Goal: Complete application form

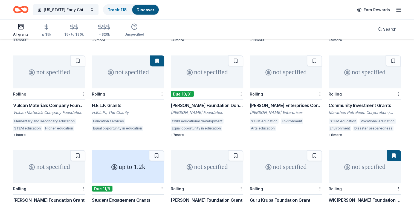
scroll to position [1195, 0]
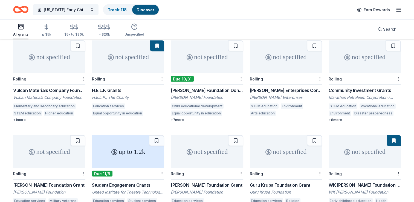
click at [202, 65] on div "not specified" at bounding box center [207, 57] width 72 height 33
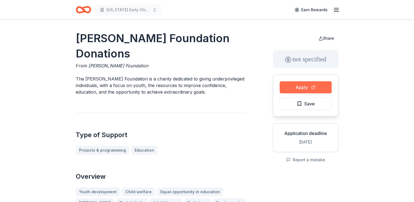
click at [306, 86] on button "Apply" at bounding box center [306, 87] width 52 height 12
click at [299, 104] on span "Save" at bounding box center [306, 103] width 18 height 7
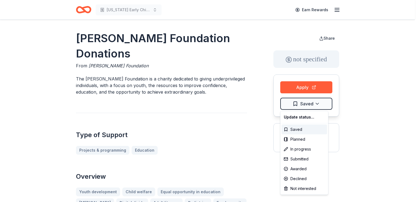
click at [299, 104] on html "[US_STATE] Early Childhood Education Earn Rewards [PERSON_NAME]. Foundation Don…" at bounding box center [209, 101] width 419 height 202
click at [299, 149] on div "In progress" at bounding box center [303, 149] width 45 height 10
